Goal: Task Accomplishment & Management: Manage account settings

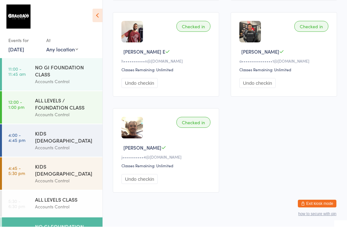
scroll to position [22, 0]
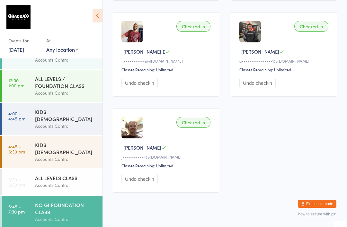
click at [332, 208] on button "Exit kiosk mode" at bounding box center [317, 204] width 39 height 8
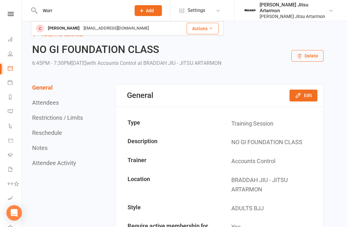
type input "Worr"
click at [80, 31] on div "Jonathan Worrell" at bounding box center [64, 28] width 36 height 9
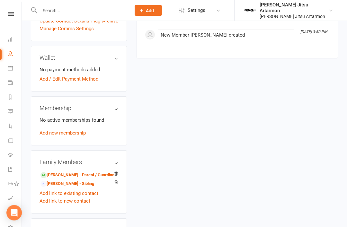
scroll to position [176, 0]
click at [83, 172] on link "Daniel Tran - Parent / Guardian" at bounding box center [77, 175] width 74 height 7
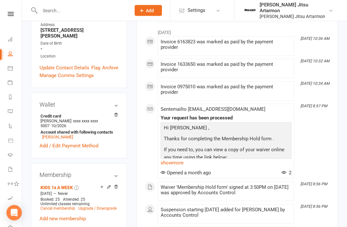
scroll to position [158, 0]
click at [109, 185] on icon at bounding box center [109, 187] width 4 height 4
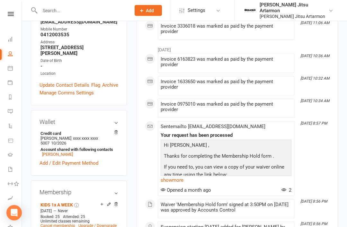
scroll to position [141, 0]
click at [100, 224] on link "Upgrade / Downgrade" at bounding box center [97, 226] width 38 height 4
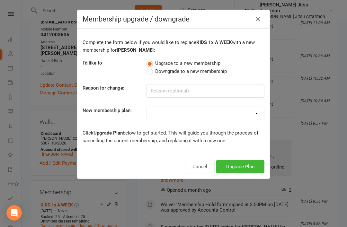
click at [238, 161] on button "Upgrade Plan" at bounding box center [240, 166] width 48 height 13
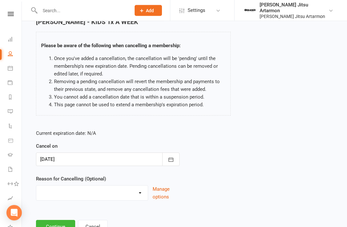
scroll to position [43, 0]
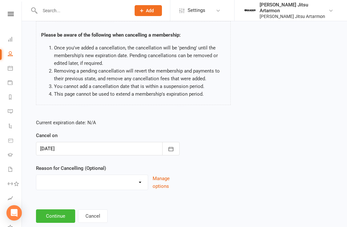
click at [61, 217] on button "Continue" at bounding box center [55, 215] width 39 height 13
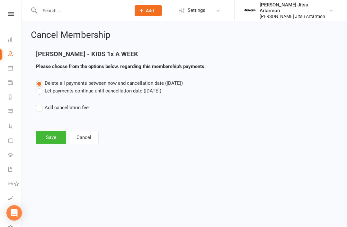
scroll to position [0, 0]
click at [52, 137] on button "Save" at bounding box center [51, 137] width 30 height 13
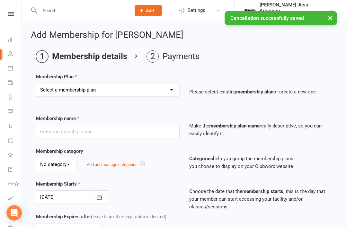
click at [113, 89] on select "Select a membership plan Create new Membership Plan ADULTS UNLIMITED ADULTS 2x …" at bounding box center [107, 90] width 143 height 13
select select "1"
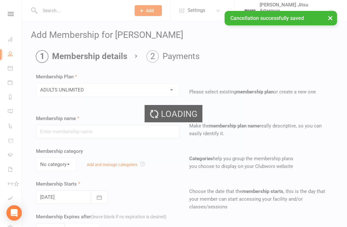
type input "ADULTS UNLIMITED"
select select "0"
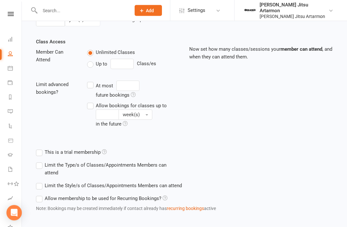
scroll to position [227, 0]
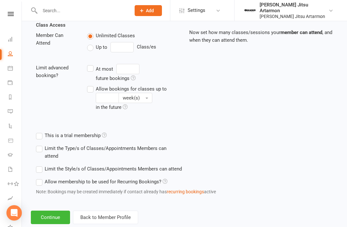
click at [54, 218] on button "Continue" at bounding box center [50, 217] width 39 height 13
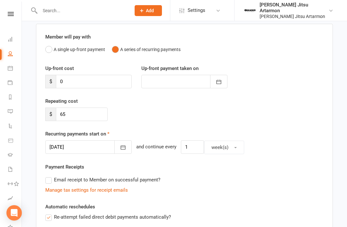
scroll to position [49, 0]
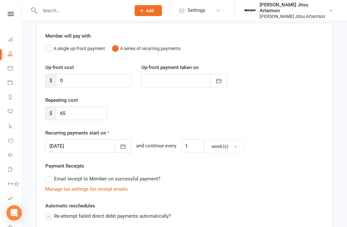
click at [120, 149] on icon "button" at bounding box center [123, 146] width 6 height 6
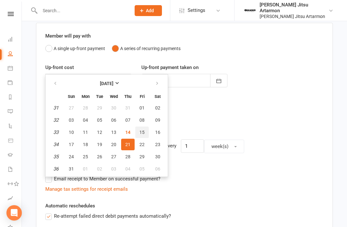
click at [143, 129] on button "15" at bounding box center [141, 133] width 13 height 12
type input "15 Aug 2025"
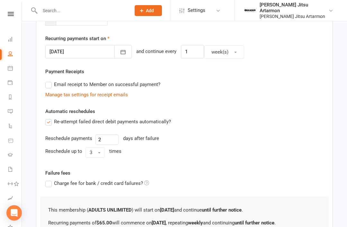
scroll to position [199, 0]
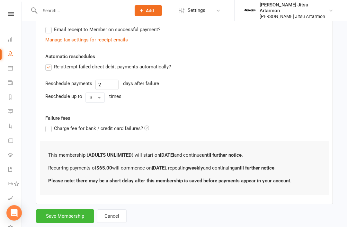
click at [66, 215] on button "Save Membership" at bounding box center [65, 215] width 58 height 13
